Goal: Find specific page/section: Find specific page/section

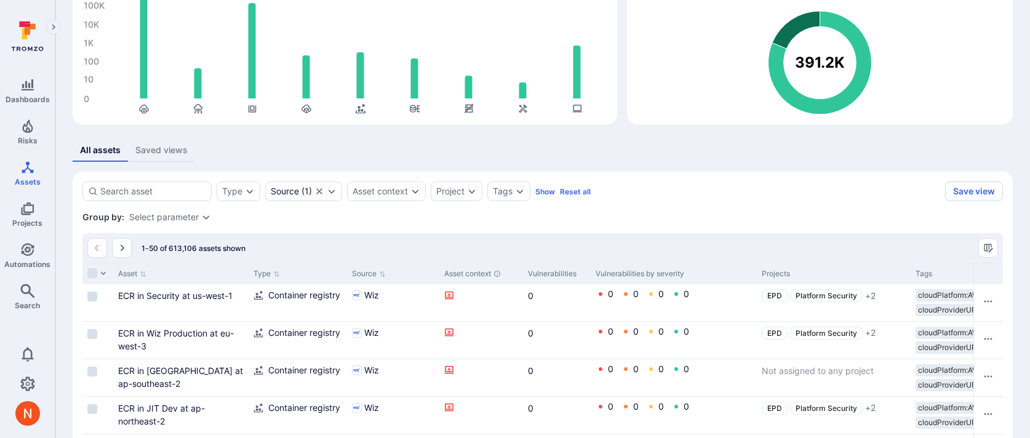
scroll to position [98, 0]
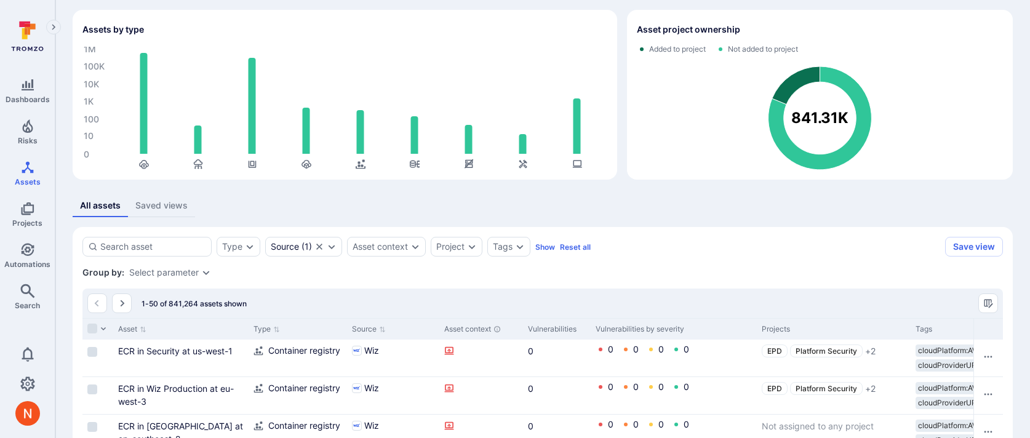
scroll to position [65, 0]
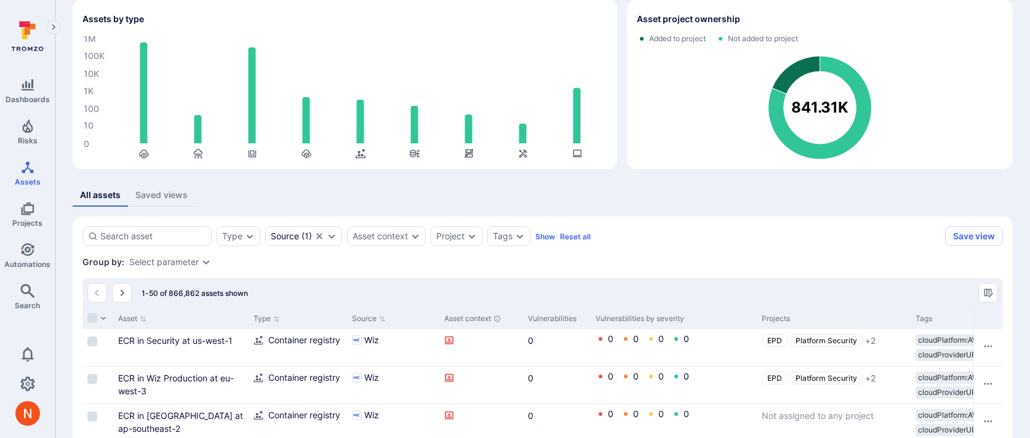
scroll to position [80, 0]
